Goal: Transaction & Acquisition: Subscribe to service/newsletter

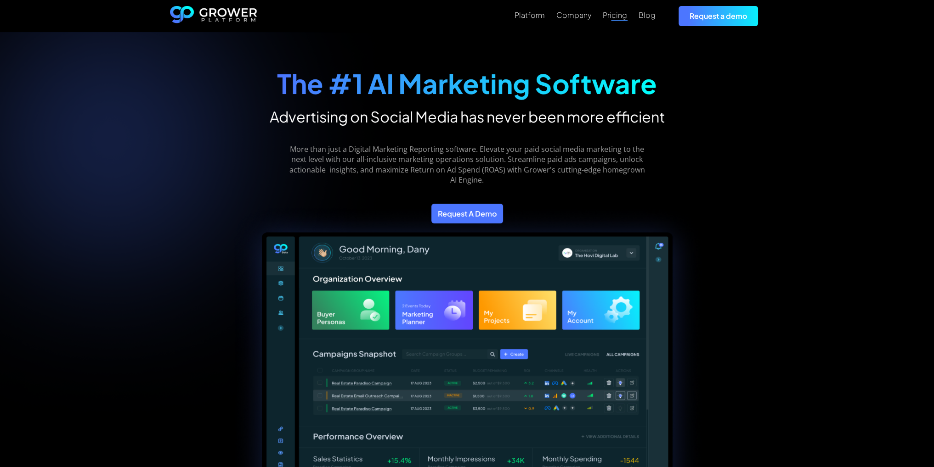
click at [619, 18] on div "Pricing" at bounding box center [614, 15] width 24 height 9
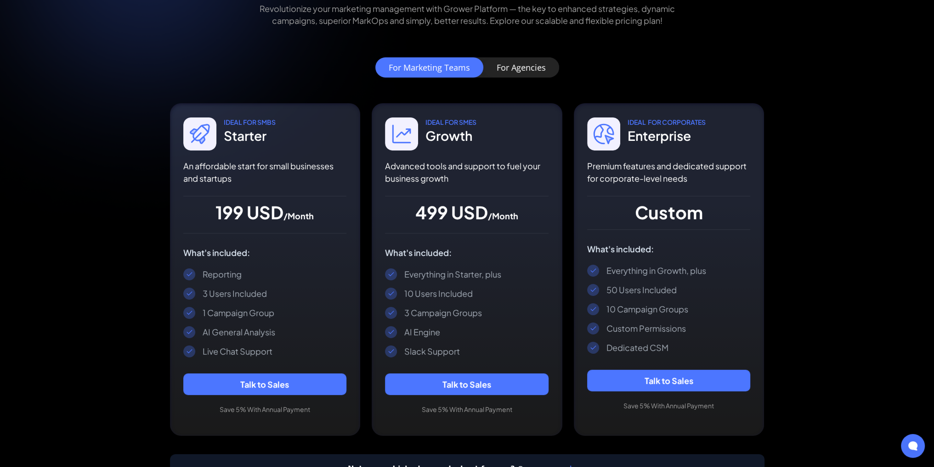
scroll to position [138, 0]
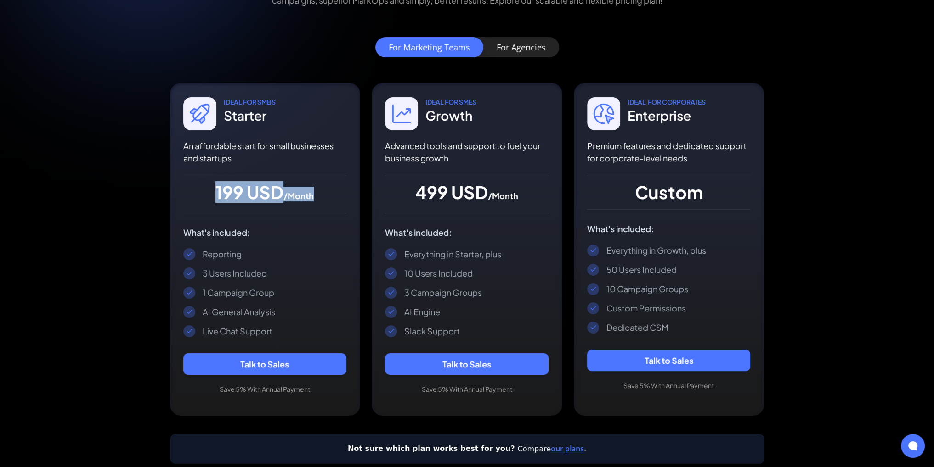
drag, startPoint x: 323, startPoint y: 196, endPoint x: 200, endPoint y: 198, distance: 122.6
click at [200, 198] on div "199 USD /Month" at bounding box center [264, 194] width 163 height 15
click at [197, 199] on div "199 USD /Month" at bounding box center [264, 194] width 163 height 15
click at [187, 203] on div "IDEAL For SmbS Starter An affordable start for small businesses and startups 19…" at bounding box center [264, 155] width 163 height 116
click at [529, 46] on div "For Agencies" at bounding box center [520, 47] width 49 height 9
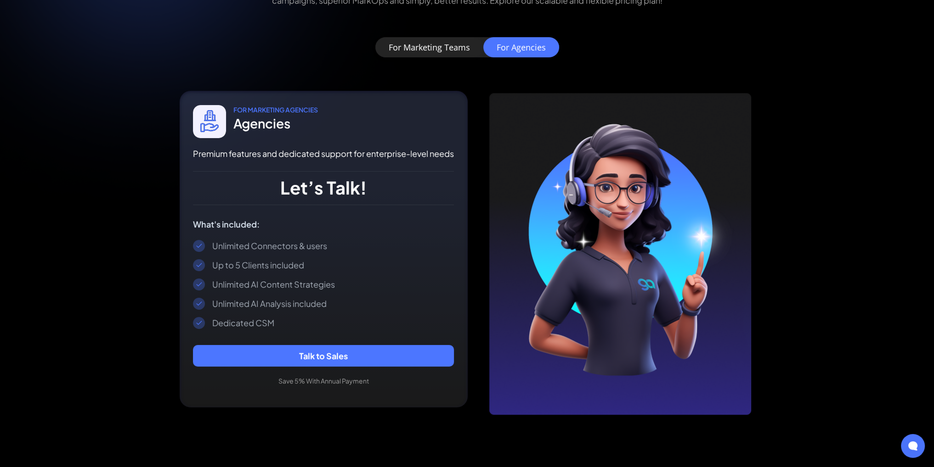
click at [449, 52] on div "For Marketing Teams" at bounding box center [429, 47] width 81 height 9
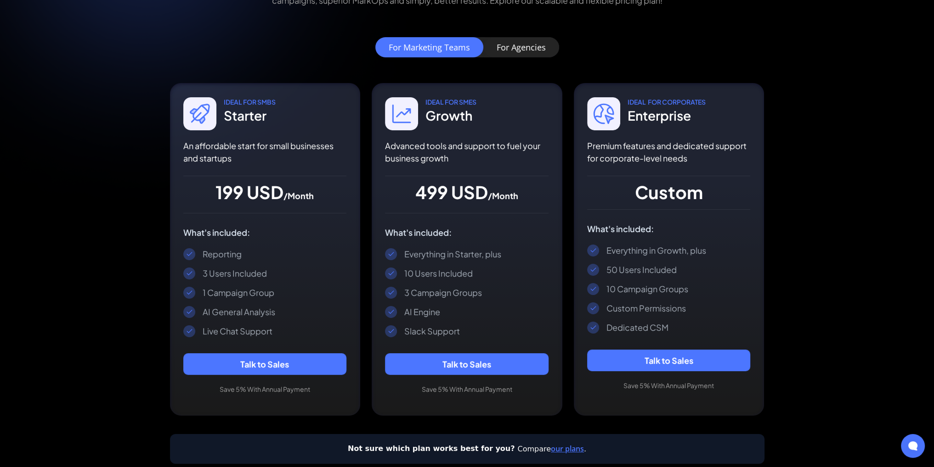
scroll to position [184, 0]
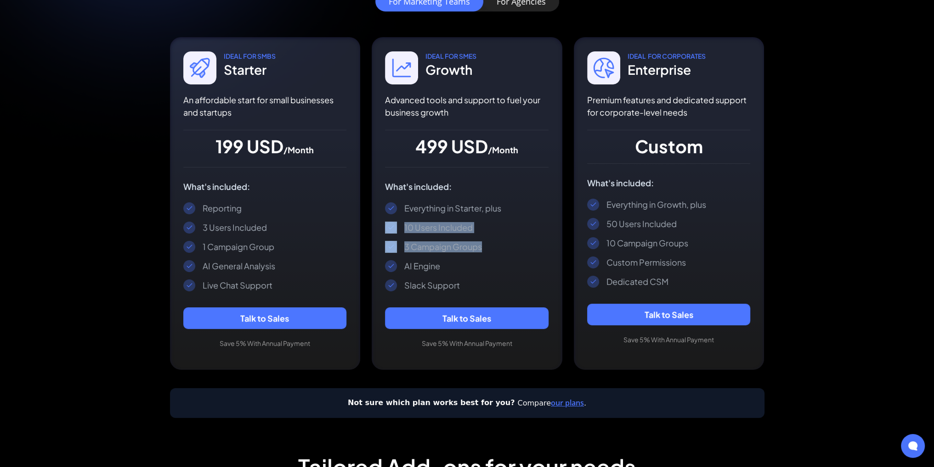
drag, startPoint x: 488, startPoint y: 247, endPoint x: 397, endPoint y: 226, distance: 93.1
click at [397, 226] on div "Everything in Starter, plus 10 Users Included 3 Campaign Groups AI Engine Slack…" at bounding box center [466, 247] width 163 height 89
click at [533, 245] on div "3 Campaign Groups" at bounding box center [466, 247] width 163 height 12
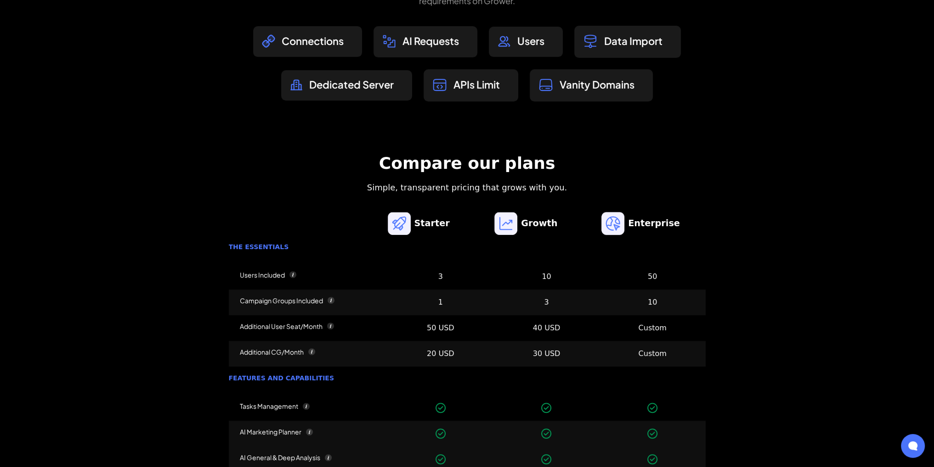
scroll to position [827, 0]
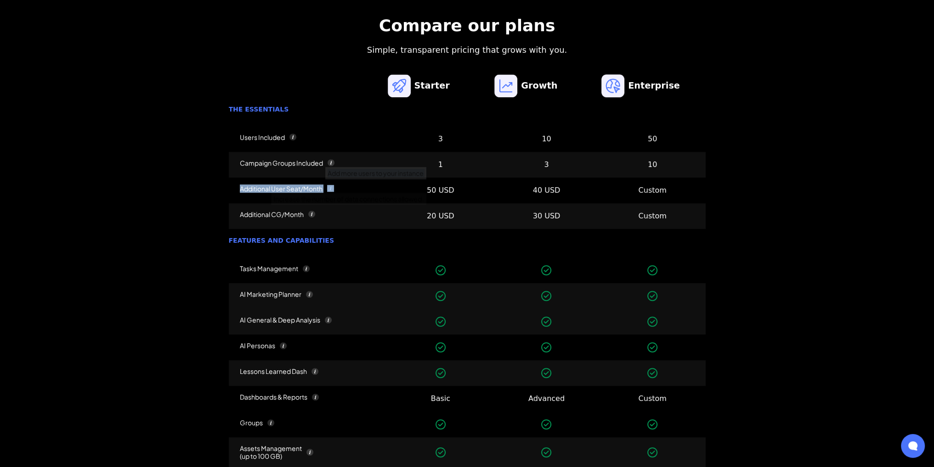
drag, startPoint x: 341, startPoint y: 187, endPoint x: 235, endPoint y: 197, distance: 106.1
click at [235, 197] on div "Additional User Seat/Month Add more users to your instance" at bounding box center [308, 191] width 159 height 26
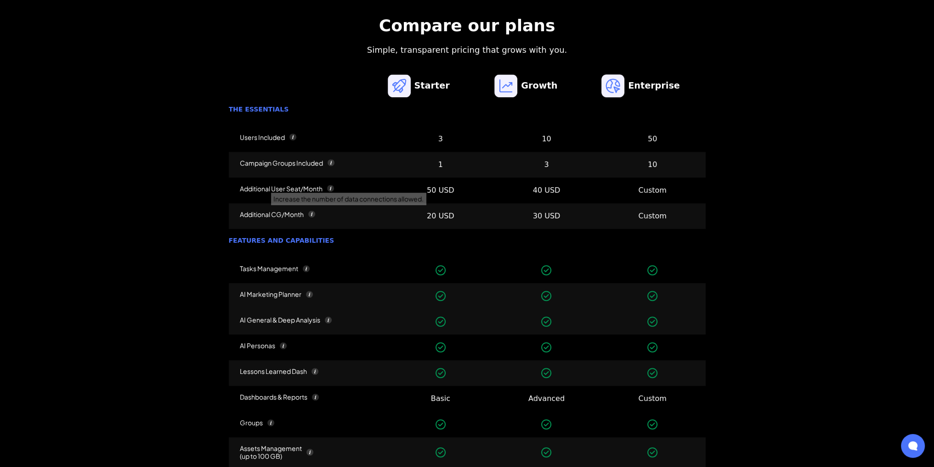
click at [418, 199] on div "Increase the number of data connections allowed." at bounding box center [348, 199] width 155 height 12
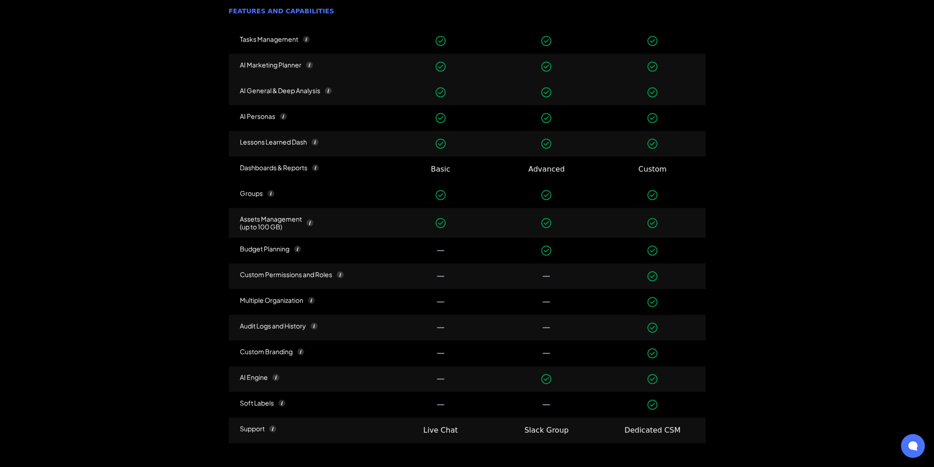
scroll to position [1148, 0]
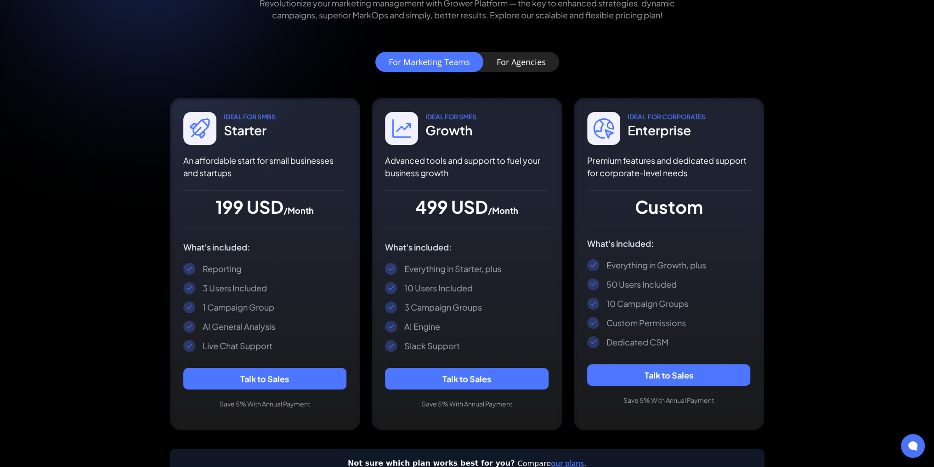
scroll to position [138, 0]
